Goal: Find specific page/section: Find specific page/section

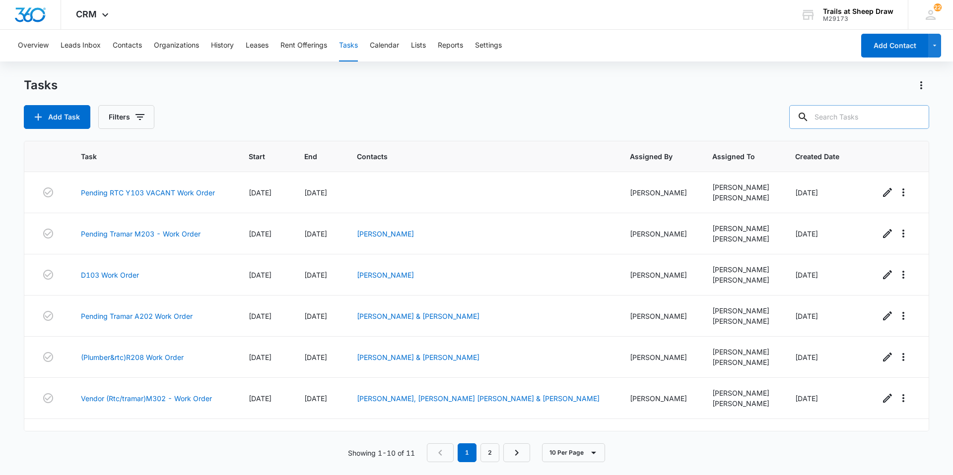
click at [872, 117] on input "text" at bounding box center [859, 117] width 140 height 24
type input "u205"
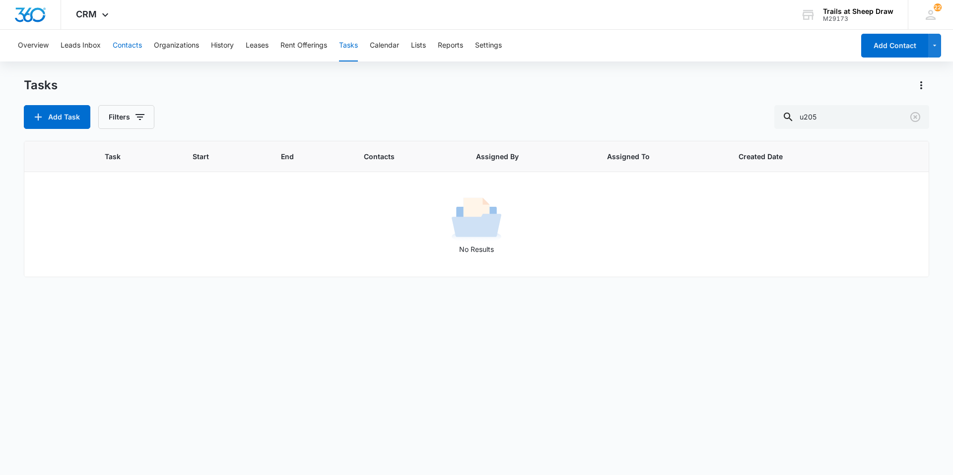
click at [138, 44] on button "Contacts" at bounding box center [127, 46] width 29 height 32
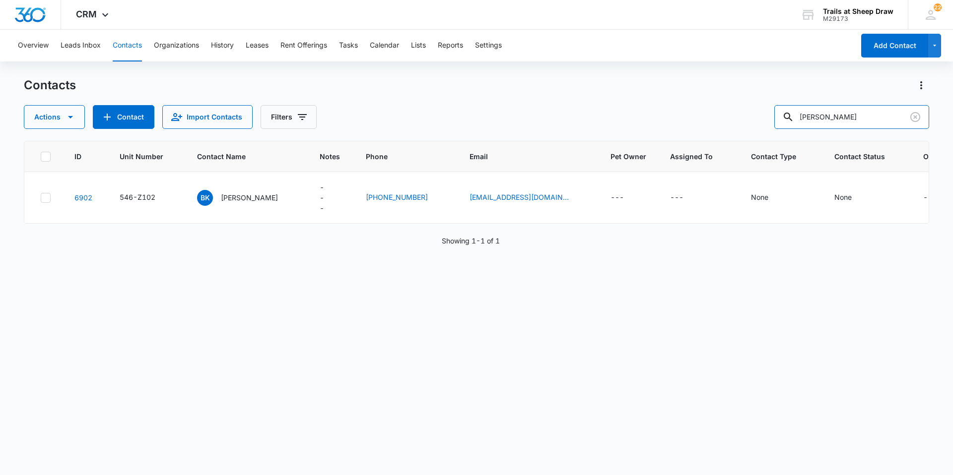
drag, startPoint x: 773, startPoint y: 119, endPoint x: 663, endPoint y: 107, distance: 111.3
click at [685, 114] on div "Actions Contact Import Contacts Filters [PERSON_NAME]" at bounding box center [476, 117] width 905 height 24
type input "u205"
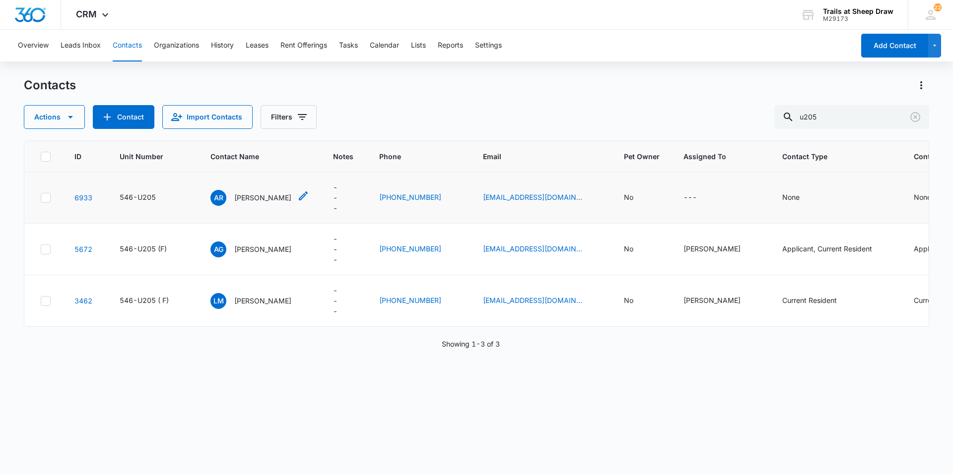
click at [250, 198] on p "[PERSON_NAME]" at bounding box center [262, 198] width 57 height 10
